Goal: Browse casually: Explore the website without a specific task or goal

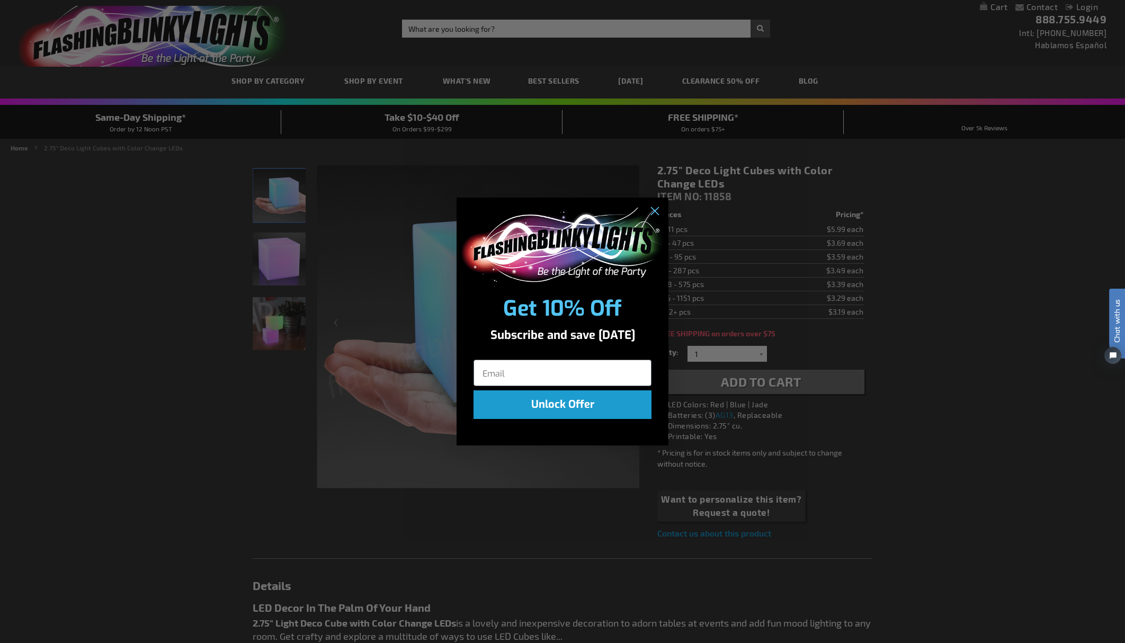
drag, startPoint x: 967, startPoint y: 218, endPoint x: 845, endPoint y: 252, distance: 127.6
click at [967, 218] on div "Close dialog Get 10% Off Subscribe and save [DATE] Unlock Offer Submit" at bounding box center [562, 321] width 1125 height 643
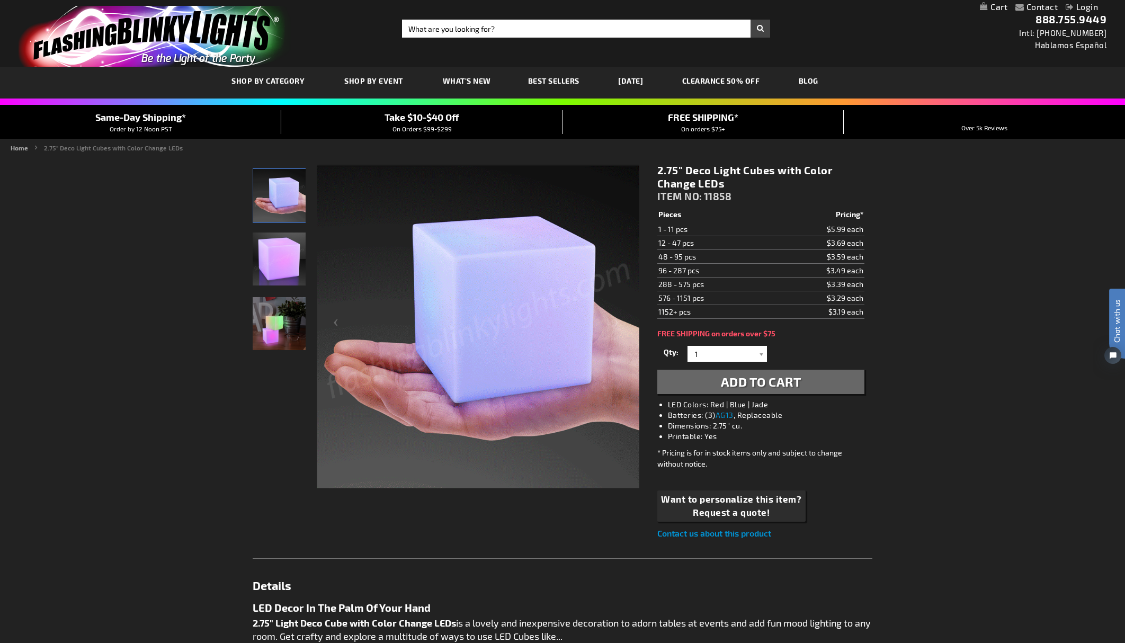
click at [82, 148] on strong "2.75" Deco Light Cubes with Color Change LEDs" at bounding box center [113, 147] width 139 height 7
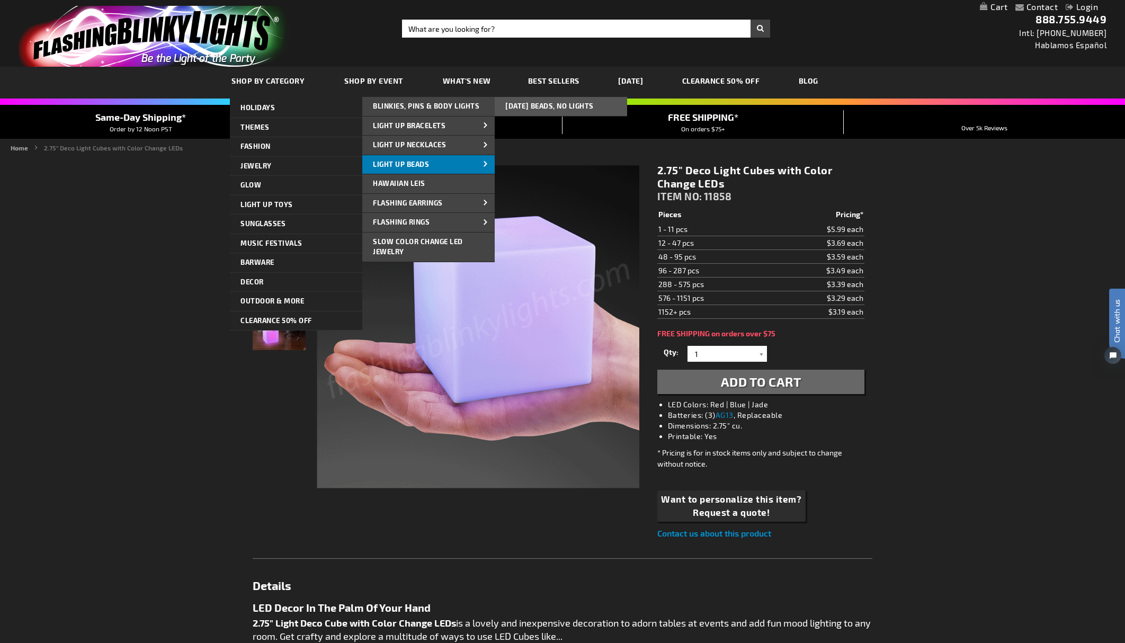
click at [401, 163] on span "Light Up Beads" at bounding box center [401, 164] width 56 height 8
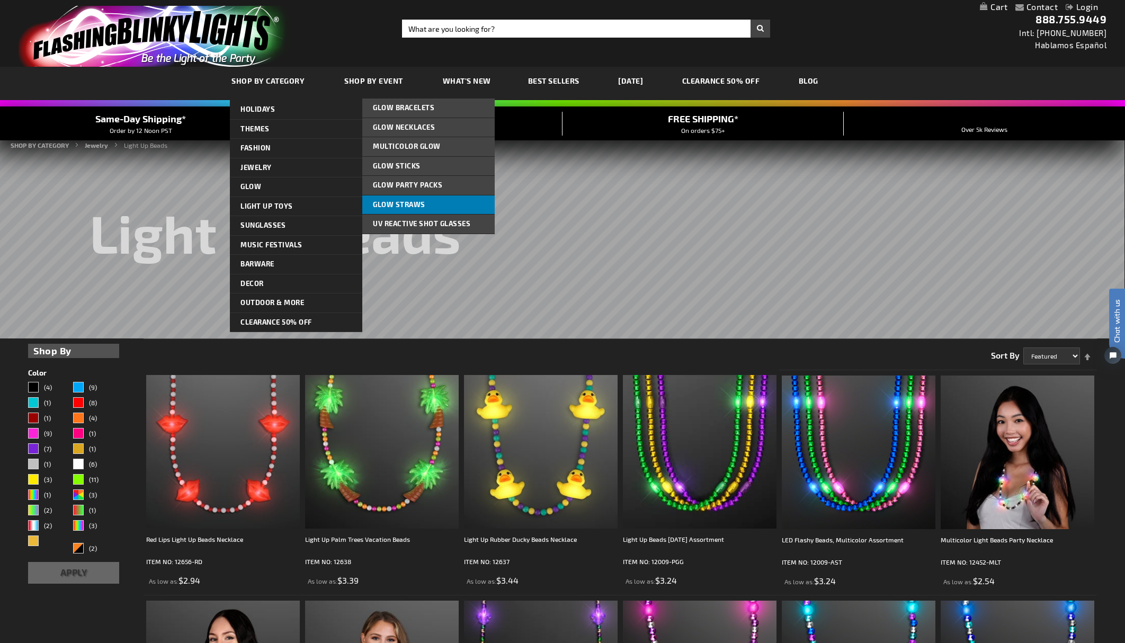
click at [423, 204] on span "Glow Straws" at bounding box center [399, 204] width 52 height 8
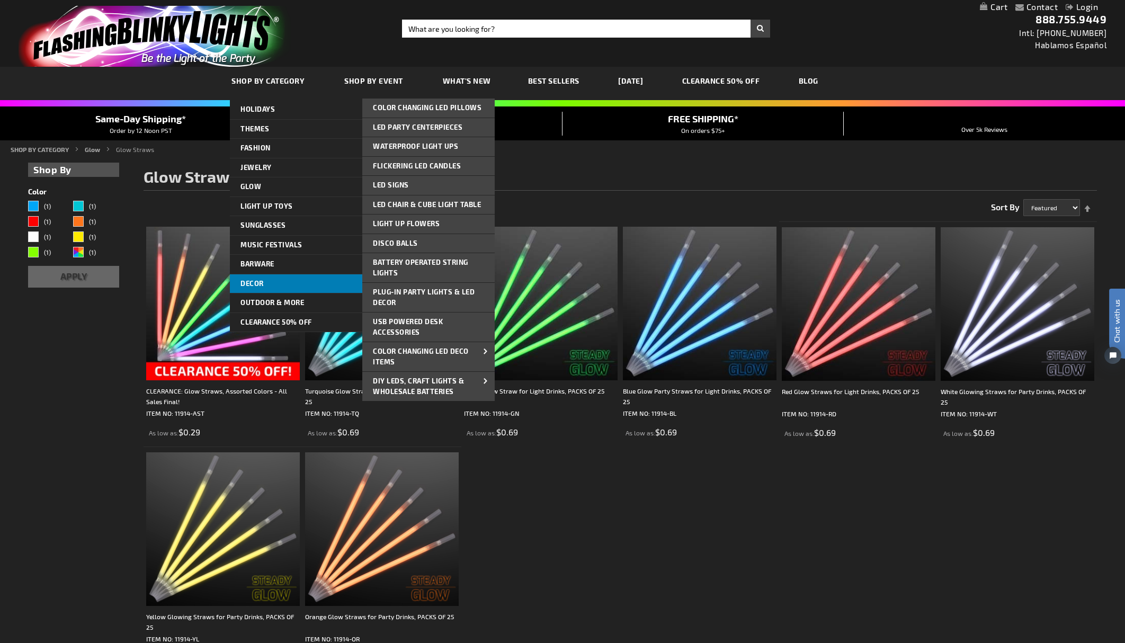
click at [276, 280] on link "Decor" at bounding box center [296, 283] width 132 height 19
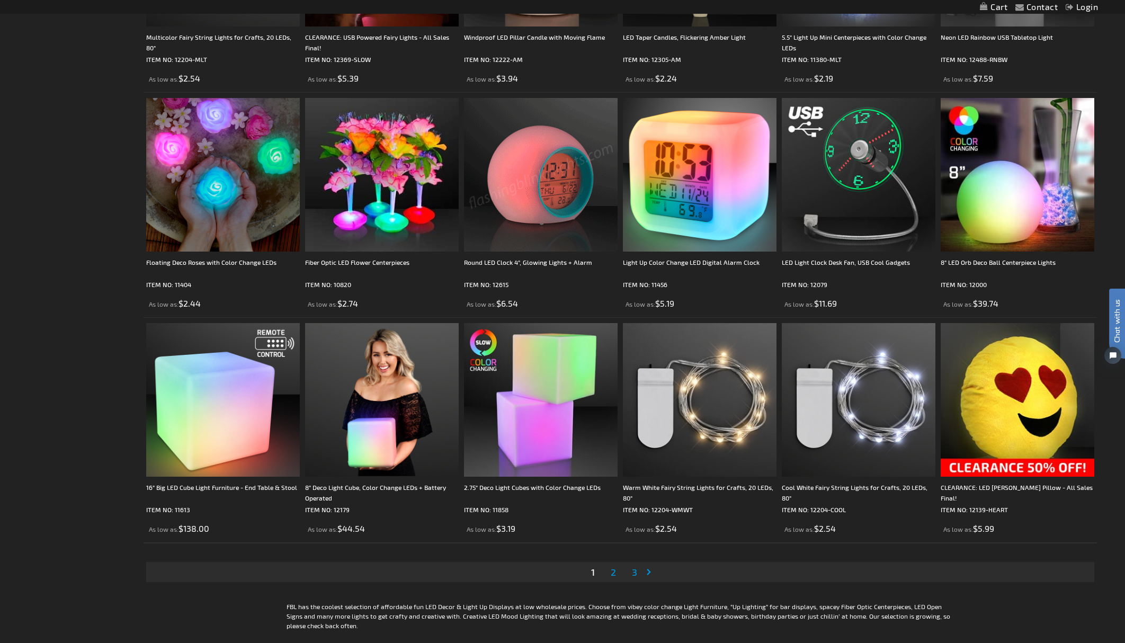
scroll to position [2084, 0]
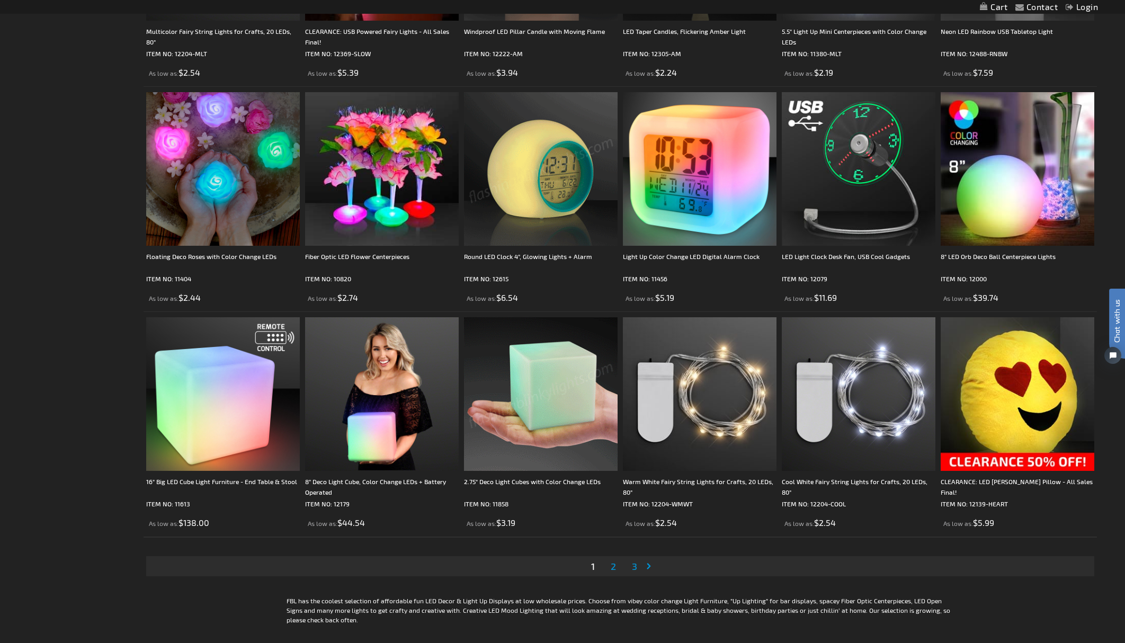
click at [614, 564] on span "2" at bounding box center [613, 566] width 5 height 12
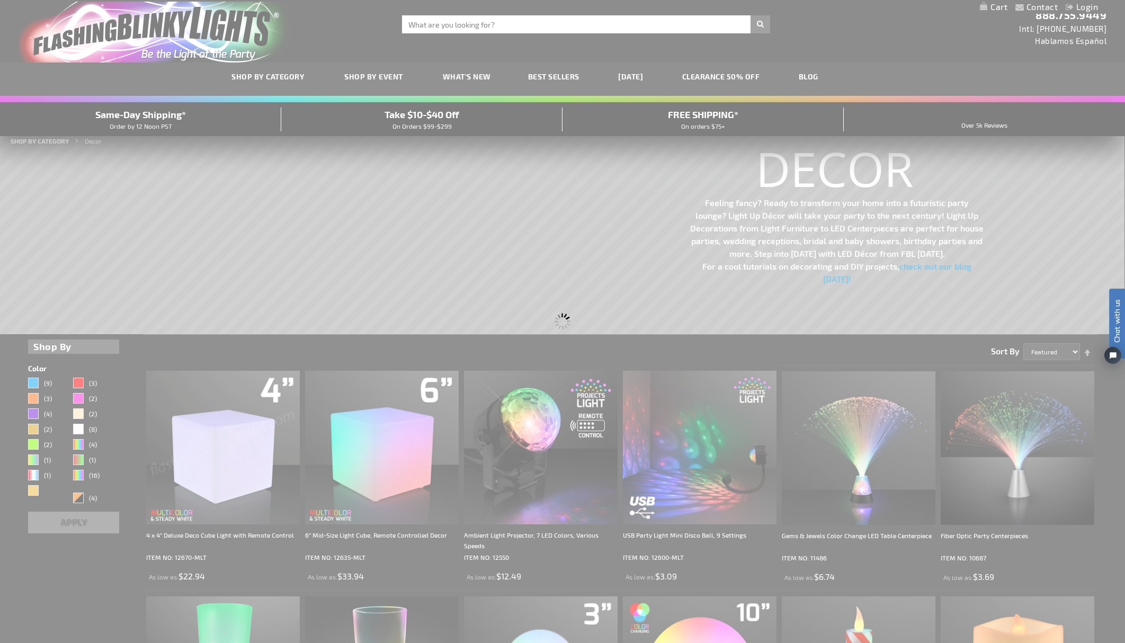
scroll to position [0, 0]
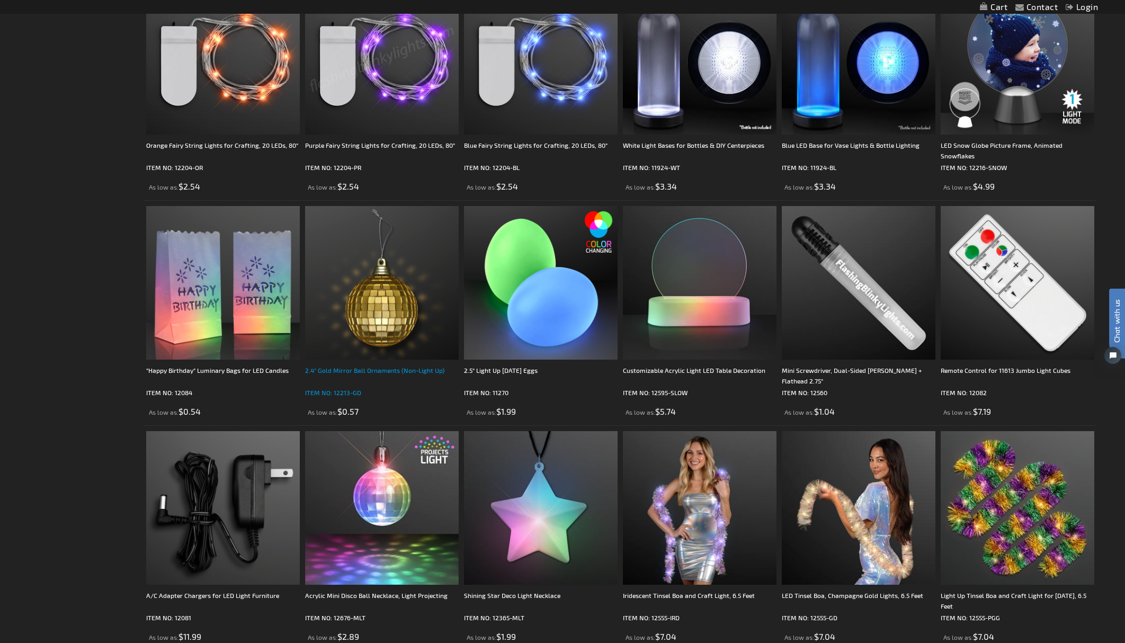
scroll to position [1071, 0]
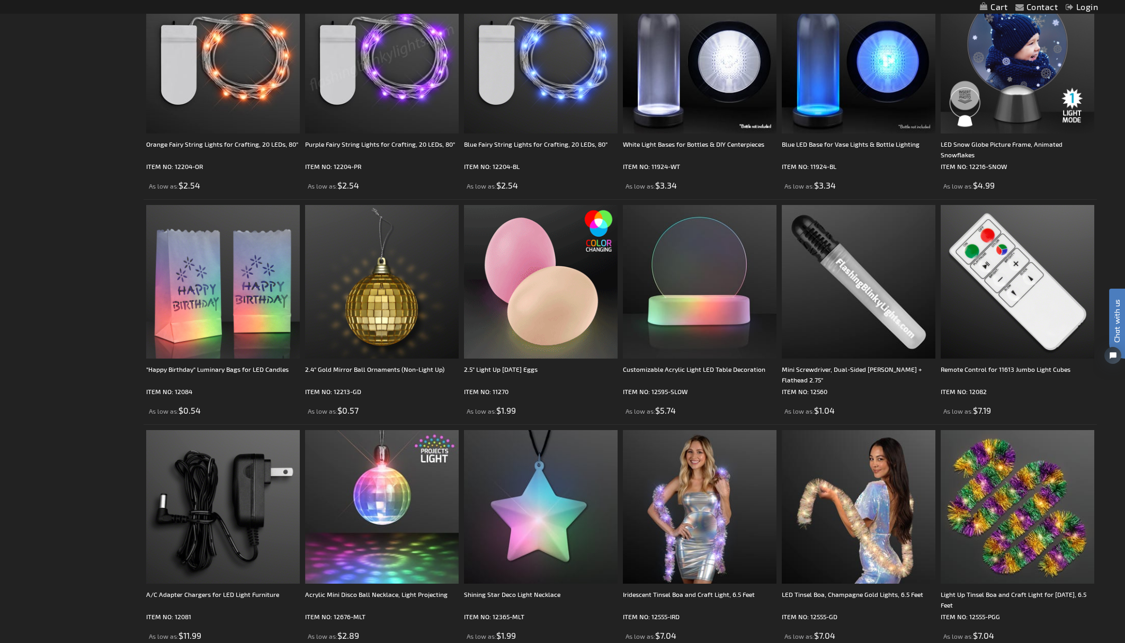
click at [545, 302] on img at bounding box center [541, 282] width 154 height 154
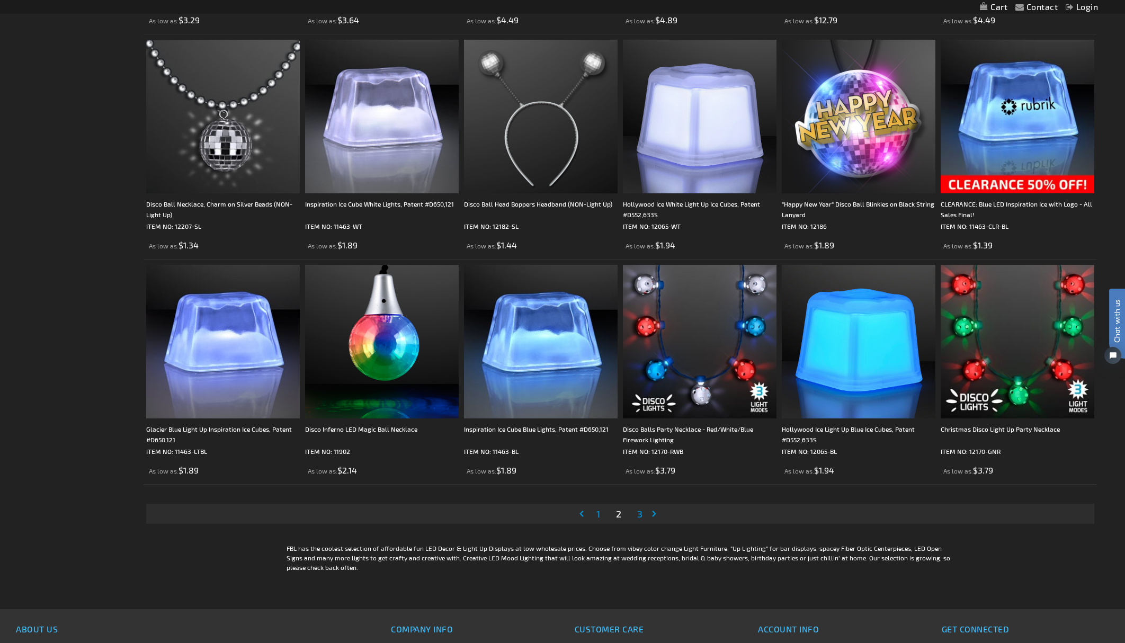
scroll to position [2150, 0]
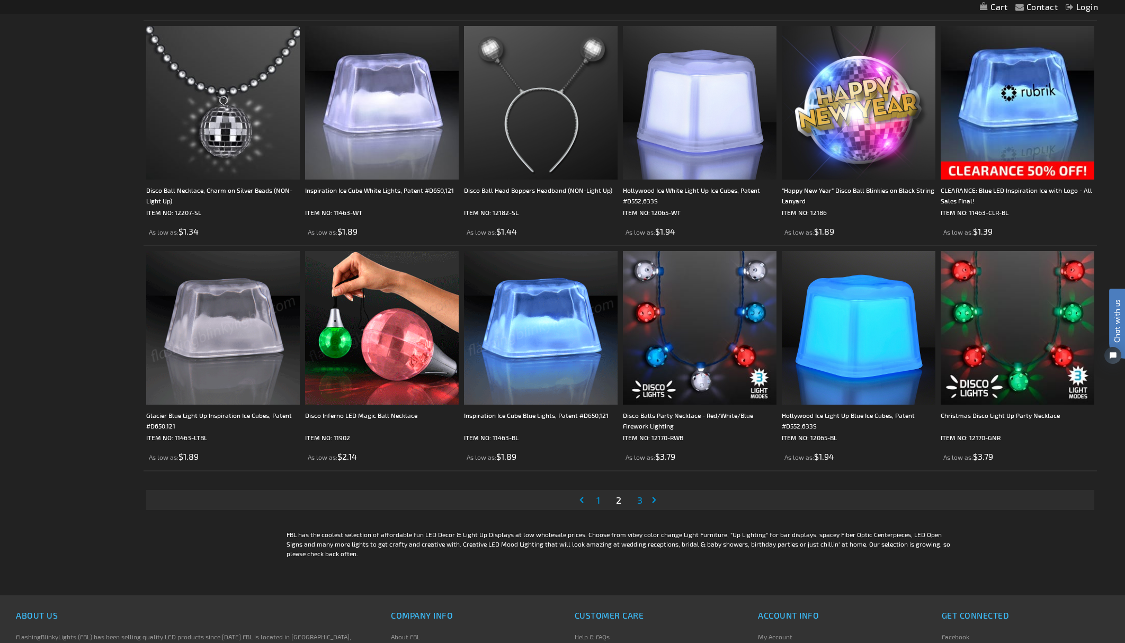
click at [639, 497] on span "3" at bounding box center [639, 500] width 5 height 12
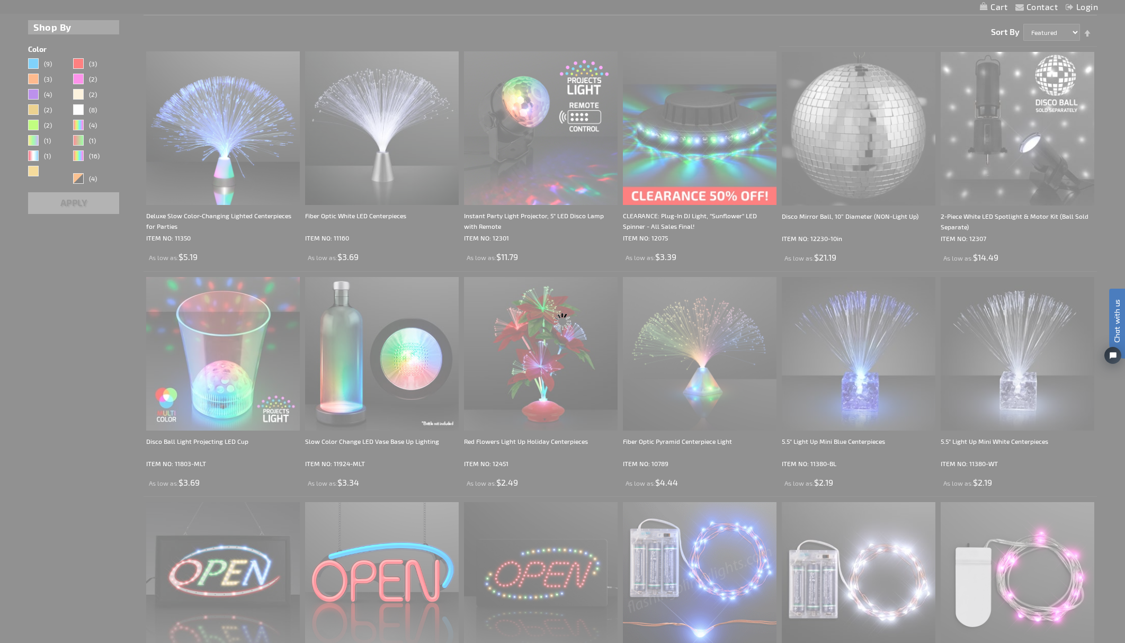
scroll to position [0, 0]
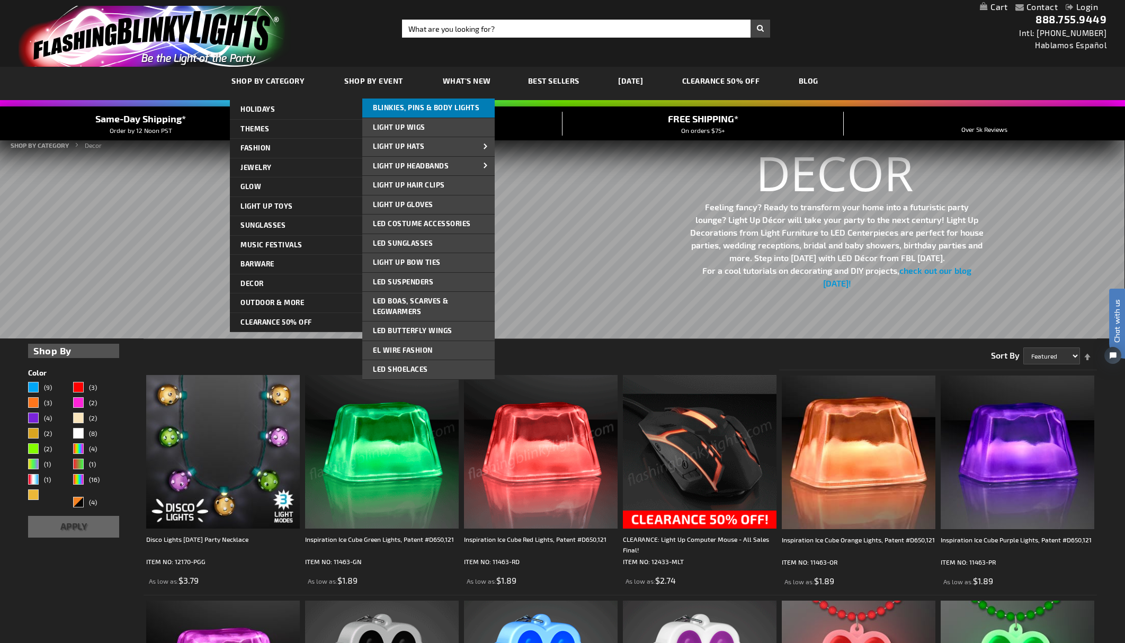
click at [418, 108] on span "Blinkies, Pins & Body Lights" at bounding box center [426, 107] width 106 height 8
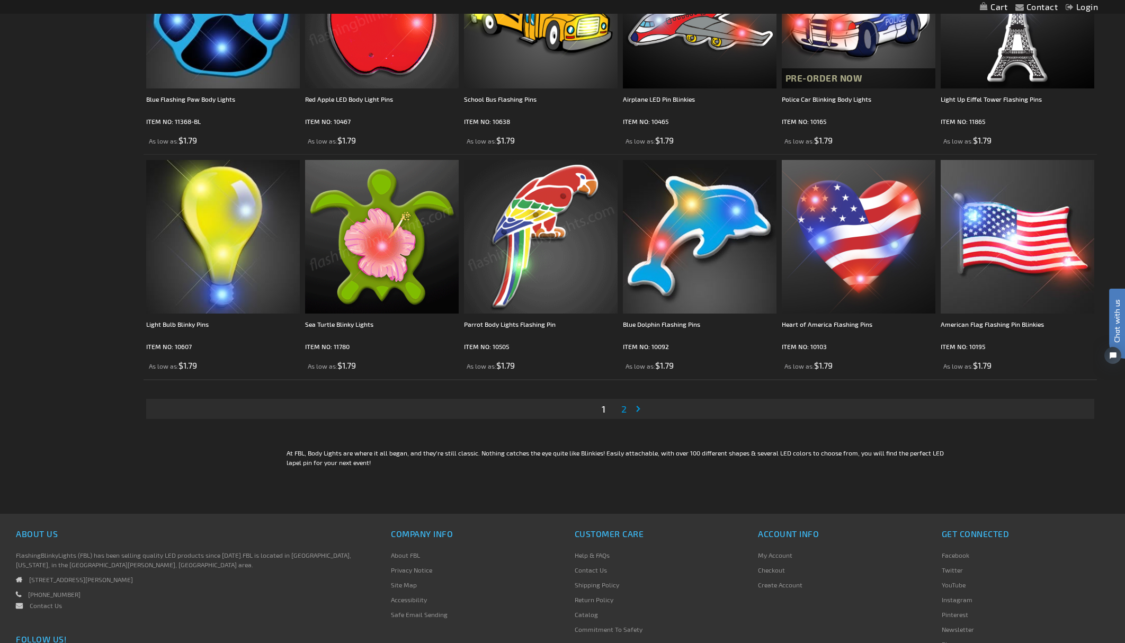
scroll to position [2093, 0]
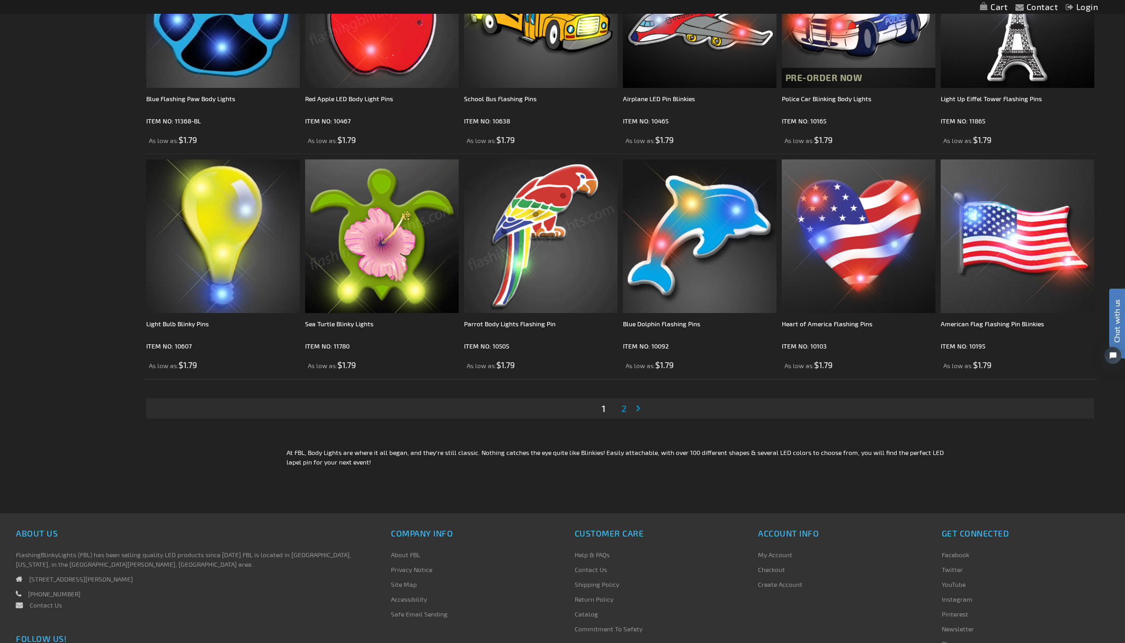
click at [627, 405] on link "Page 2" at bounding box center [624, 408] width 10 height 16
